Goal: Information Seeking & Learning: Learn about a topic

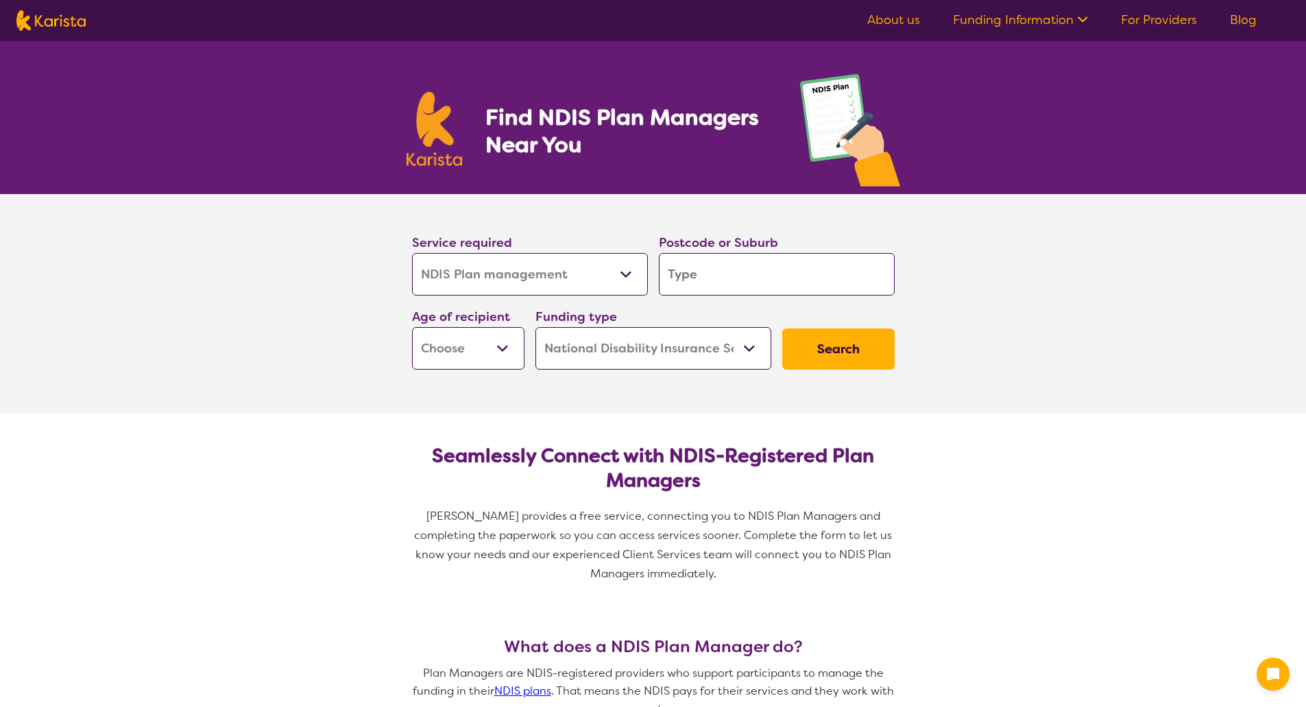
select select "NDIS Plan management"
select select "NDIS"
select select "NDIS Plan management"
select select "NDIS"
click at [674, 271] on input "search" at bounding box center [777, 274] width 236 height 43
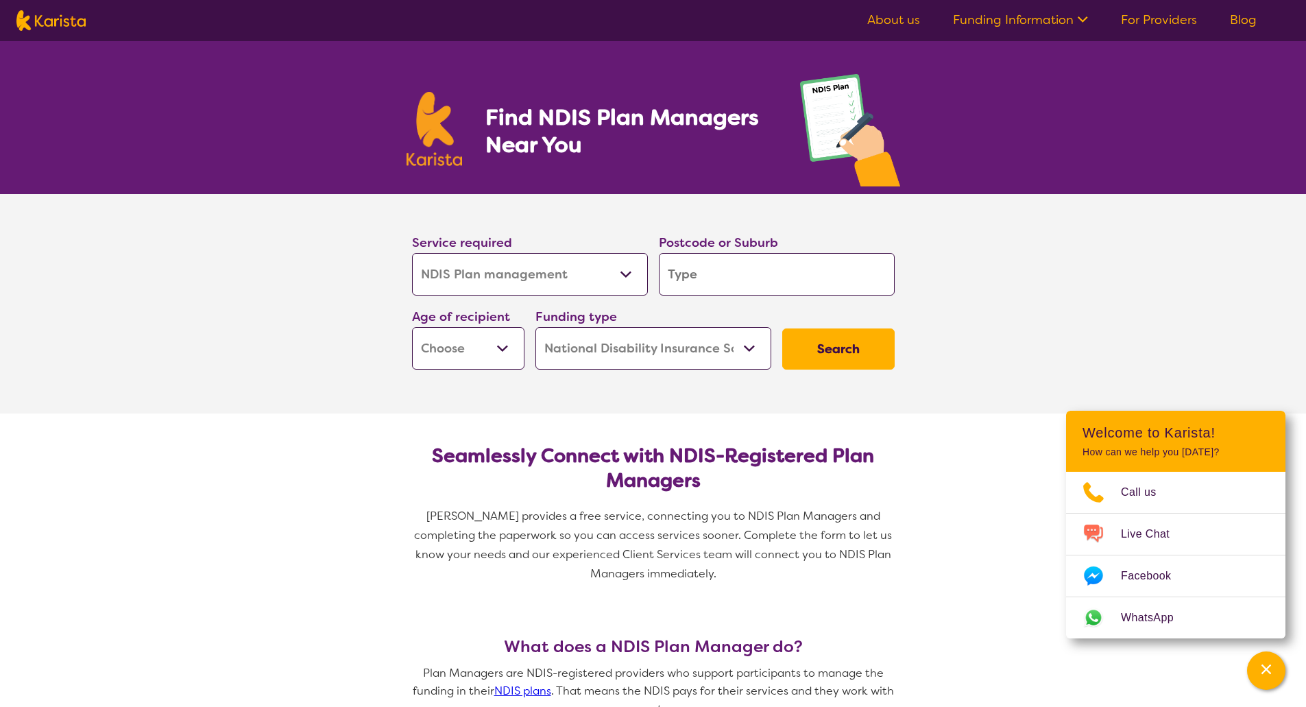
type input "2"
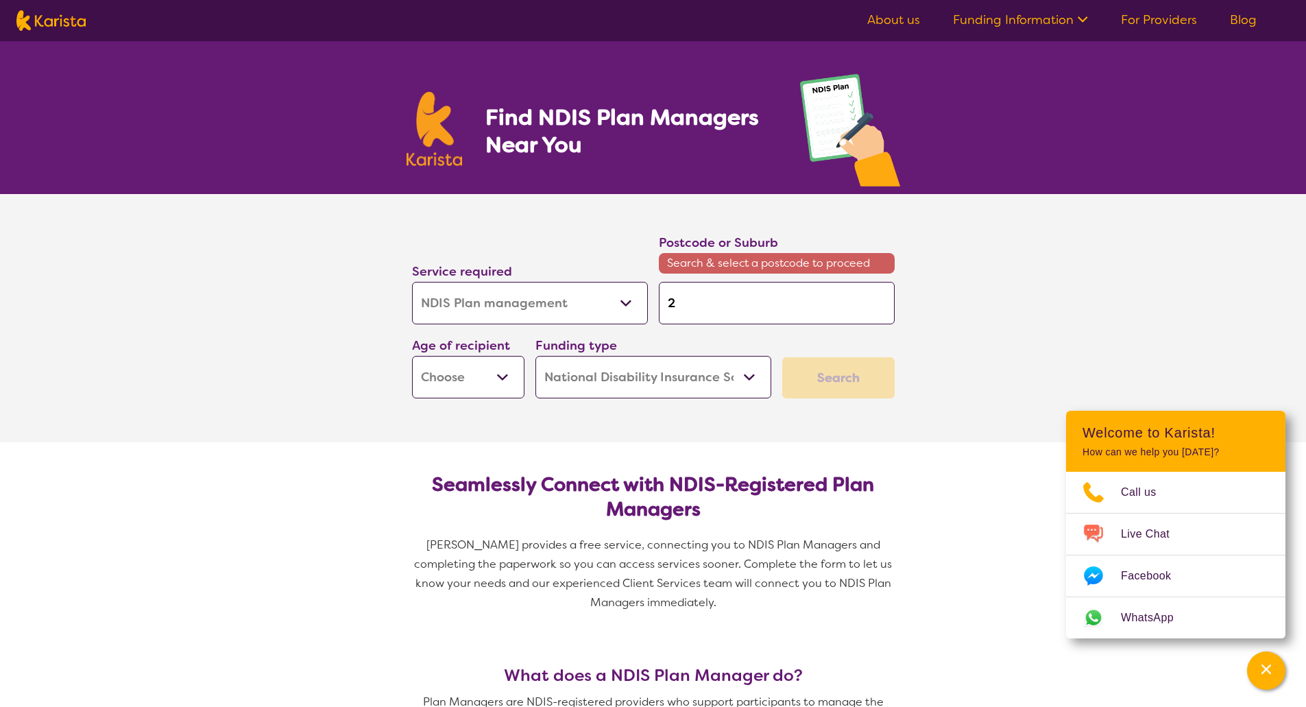
type input "20"
type input "204"
type input "2041"
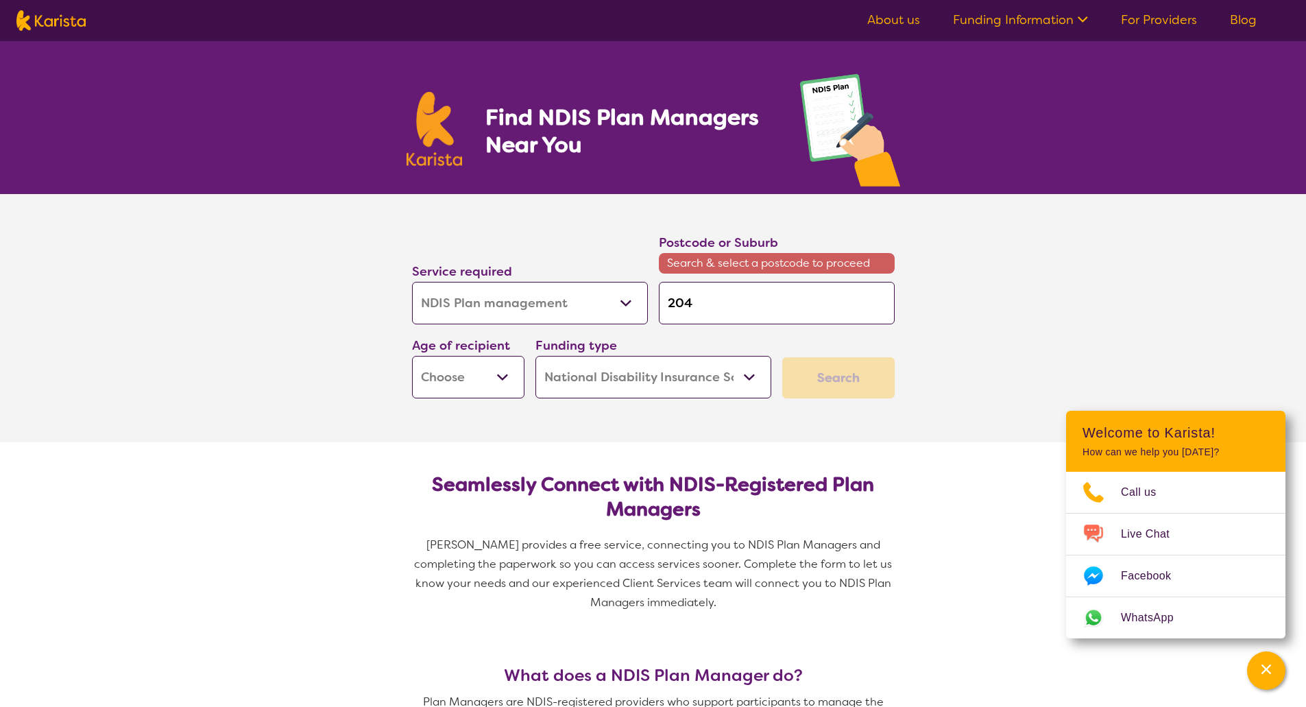
type input "2041"
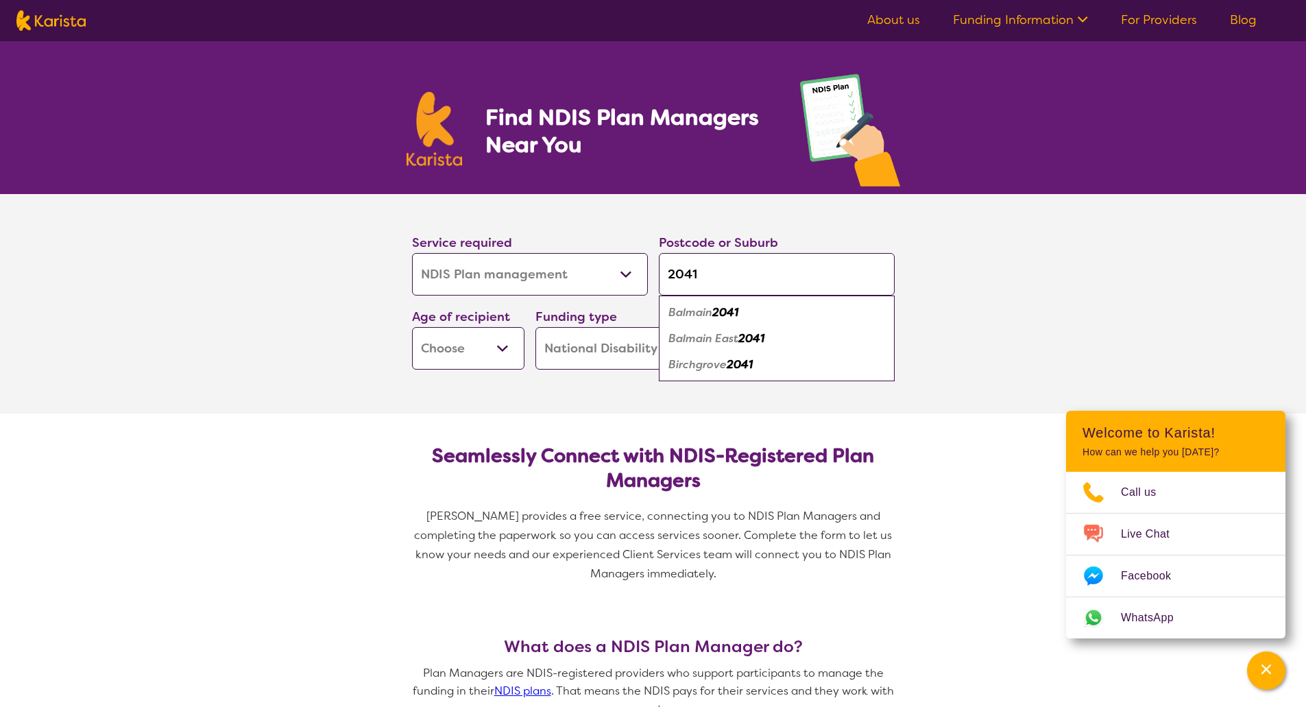
type input "2041"
click at [683, 308] on em "Balmain" at bounding box center [690, 312] width 44 height 14
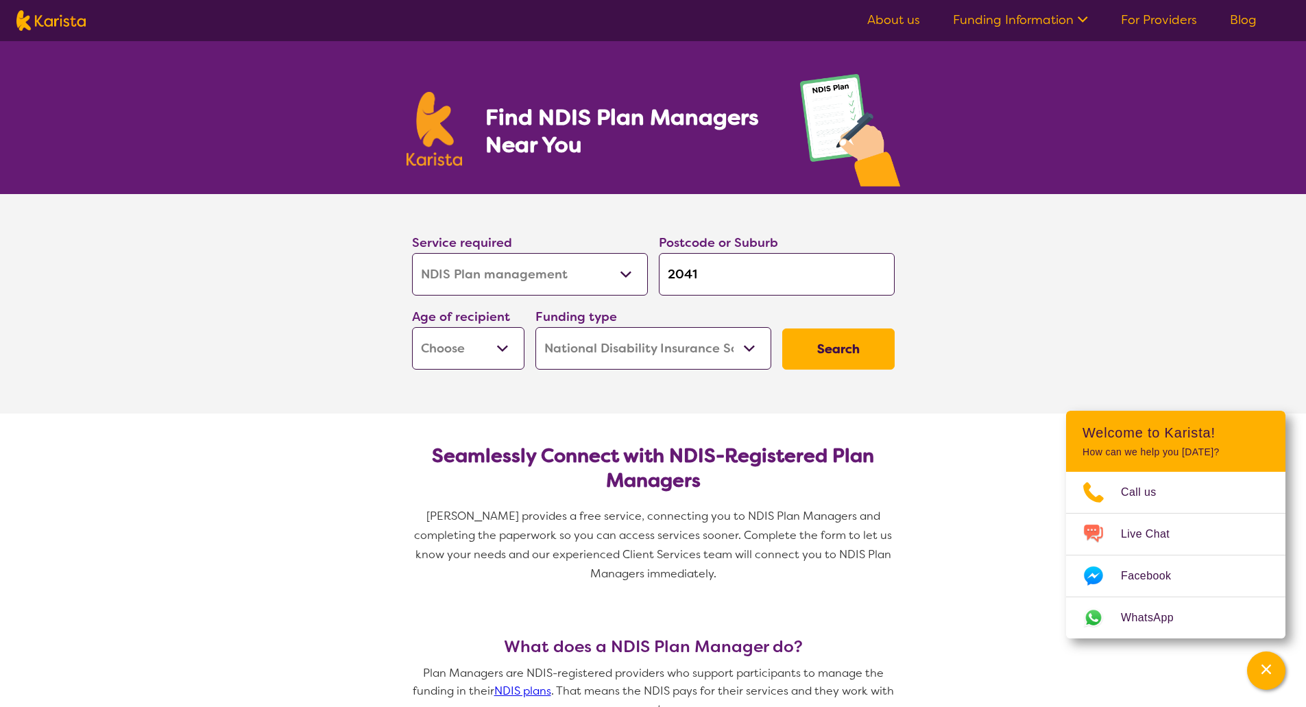
click at [486, 362] on select "Early Childhood - 0 to 9 Child - 10 to 11 Adolescent - 12 to 17 Adult - 18 to 6…" at bounding box center [468, 348] width 112 height 43
select select "AD"
click at [412, 327] on select "Early Childhood - 0 to 9 Child - 10 to 11 Adolescent - 12 to 17 Adult - 18 to 6…" at bounding box center [468, 348] width 112 height 43
select select "AD"
click at [847, 355] on button "Search" at bounding box center [838, 348] width 112 height 41
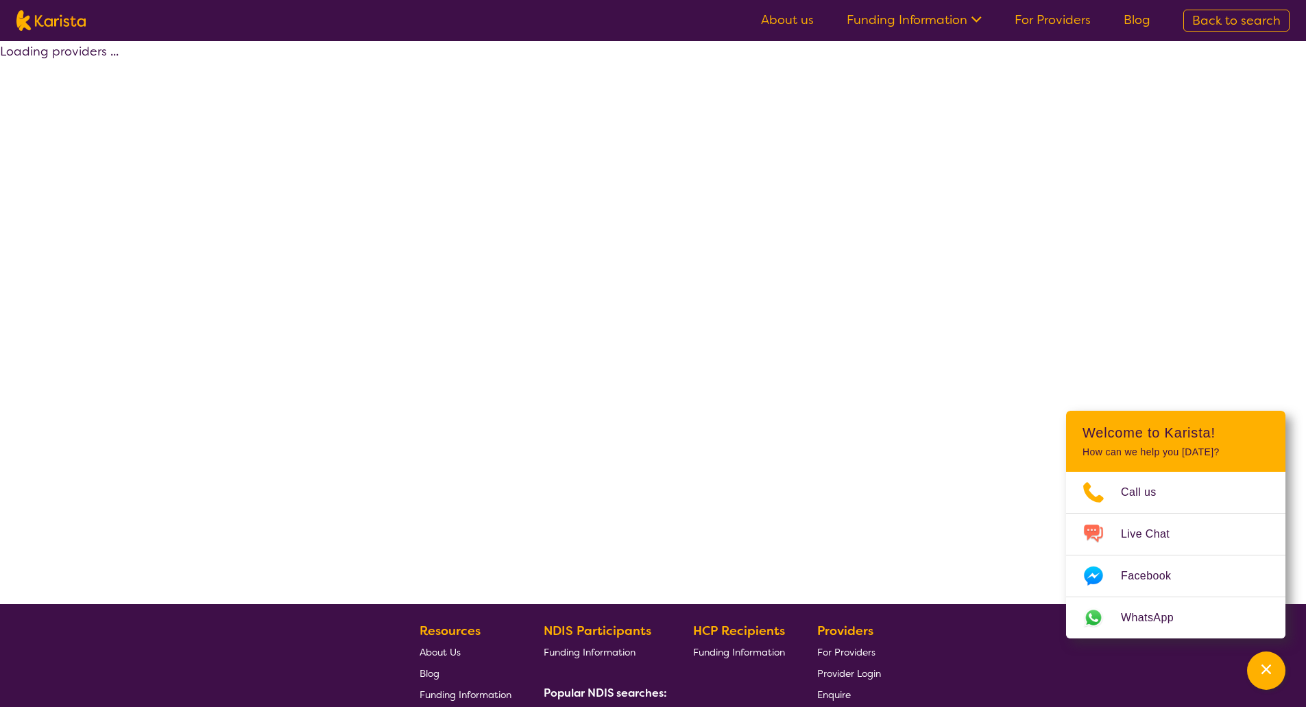
select select "by_score"
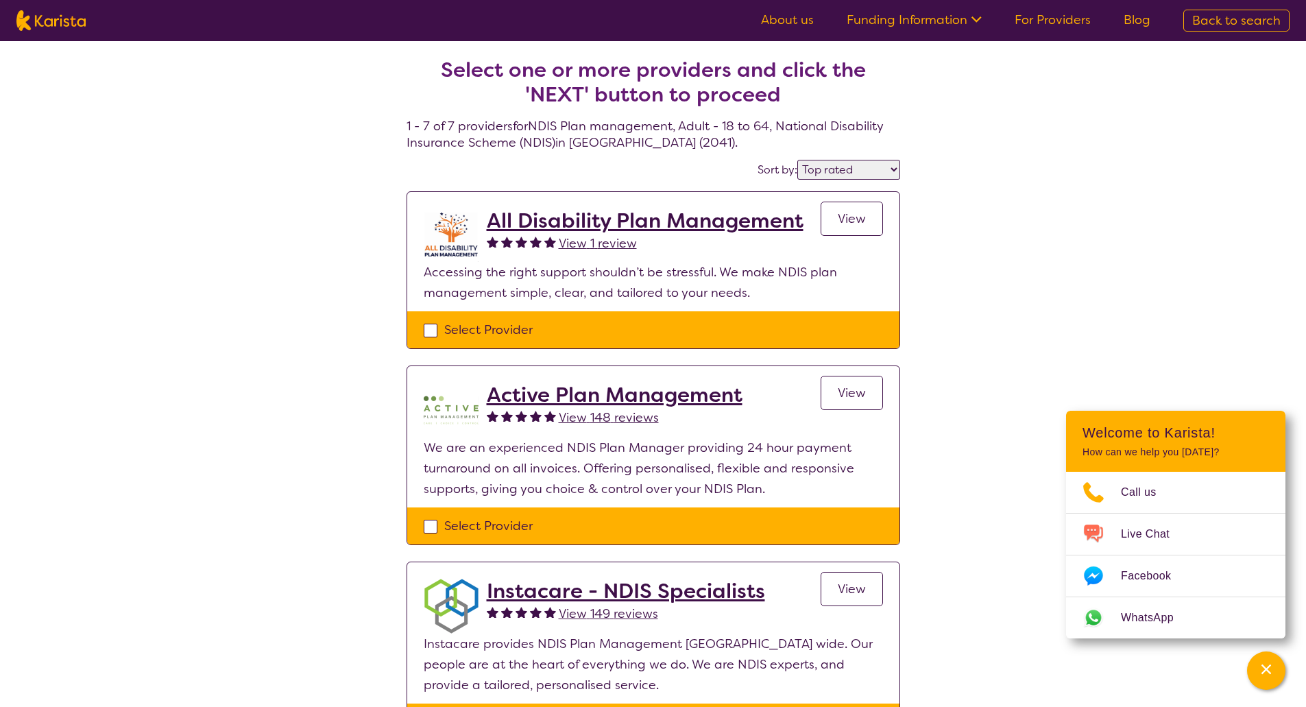
click at [551, 219] on h2 "All Disability Plan Management" at bounding box center [645, 220] width 317 height 25
